Goal: Transaction & Acquisition: Purchase product/service

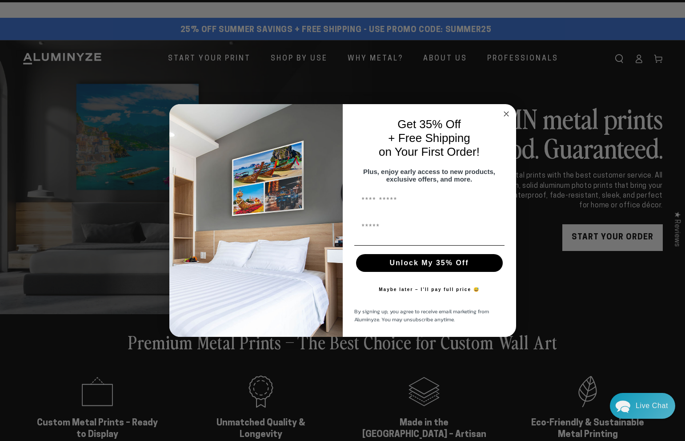
click at [47, 72] on circle "Close dialog" at bounding box center [506, 113] width 10 height 10
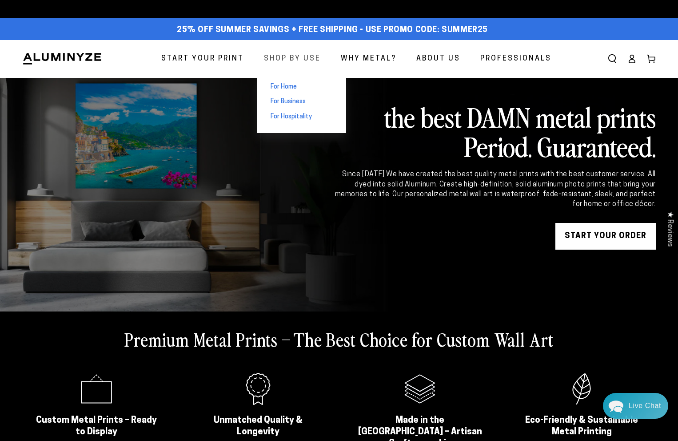
click at [47, 59] on span "Shop By Use" at bounding box center [292, 58] width 57 height 13
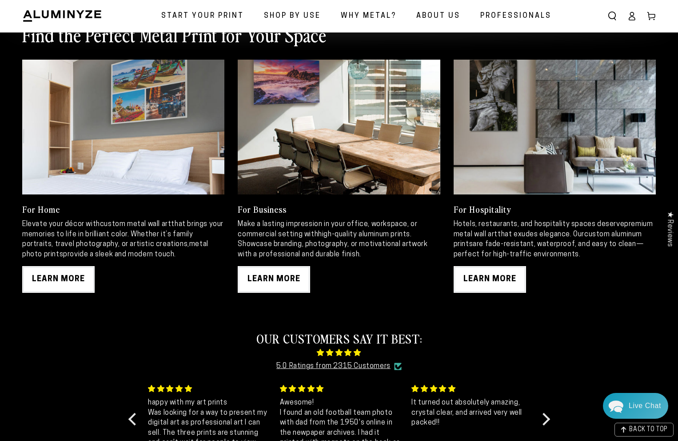
scroll to position [484, 0]
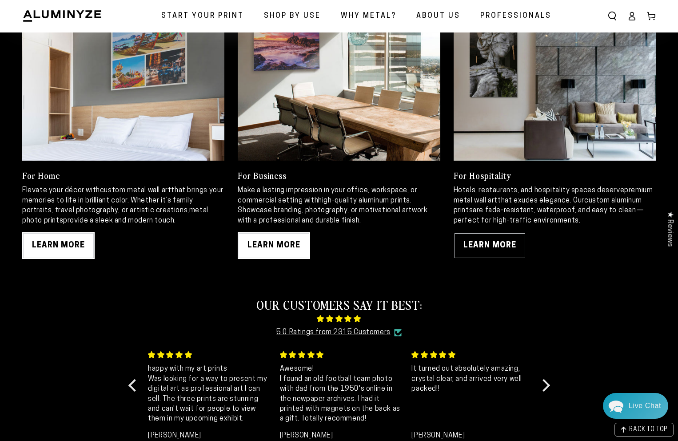
click at [494, 246] on link "LEARN MORE" at bounding box center [490, 245] width 72 height 27
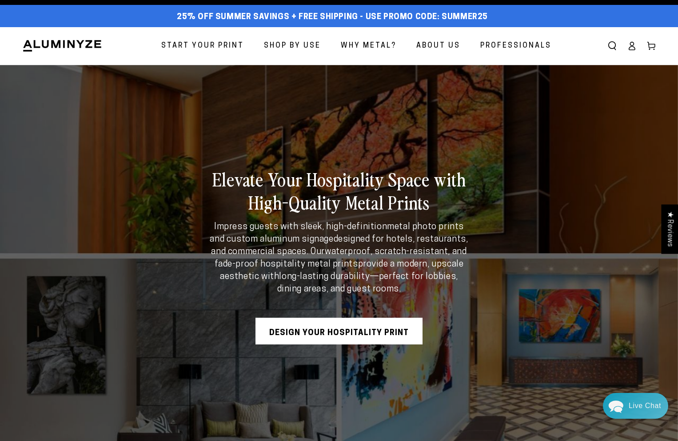
click at [650, 44] on use at bounding box center [652, 46] width 8 height 8
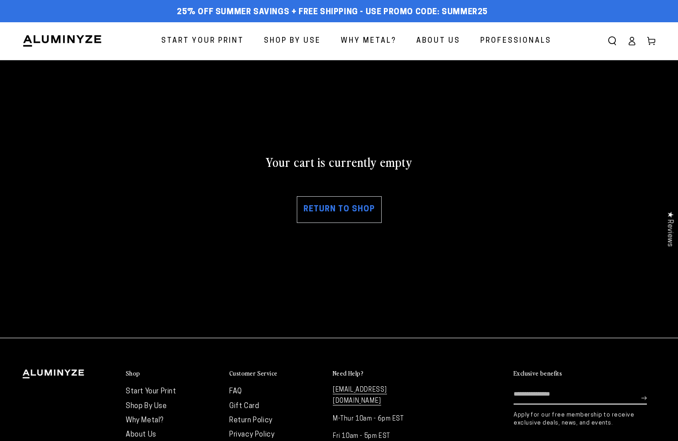
click at [341, 214] on link "Return to shop" at bounding box center [339, 209] width 85 height 27
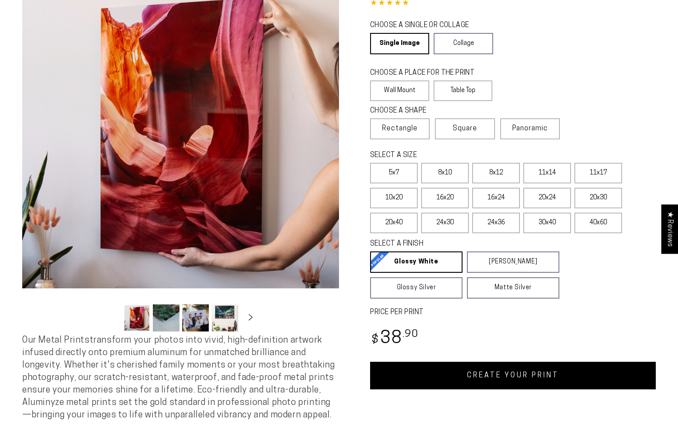
select select "**********"
click at [525, 370] on link "CREATE YOUR PRINT" at bounding box center [513, 375] width 286 height 28
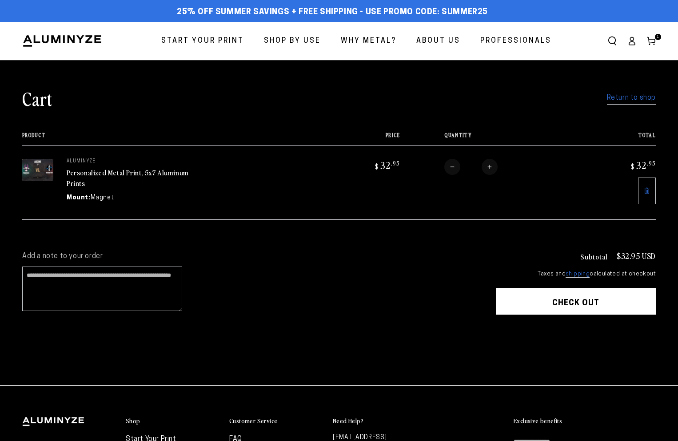
click at [584, 308] on button "Check out" at bounding box center [576, 301] width 160 height 27
